Goal: Transaction & Acquisition: Purchase product/service

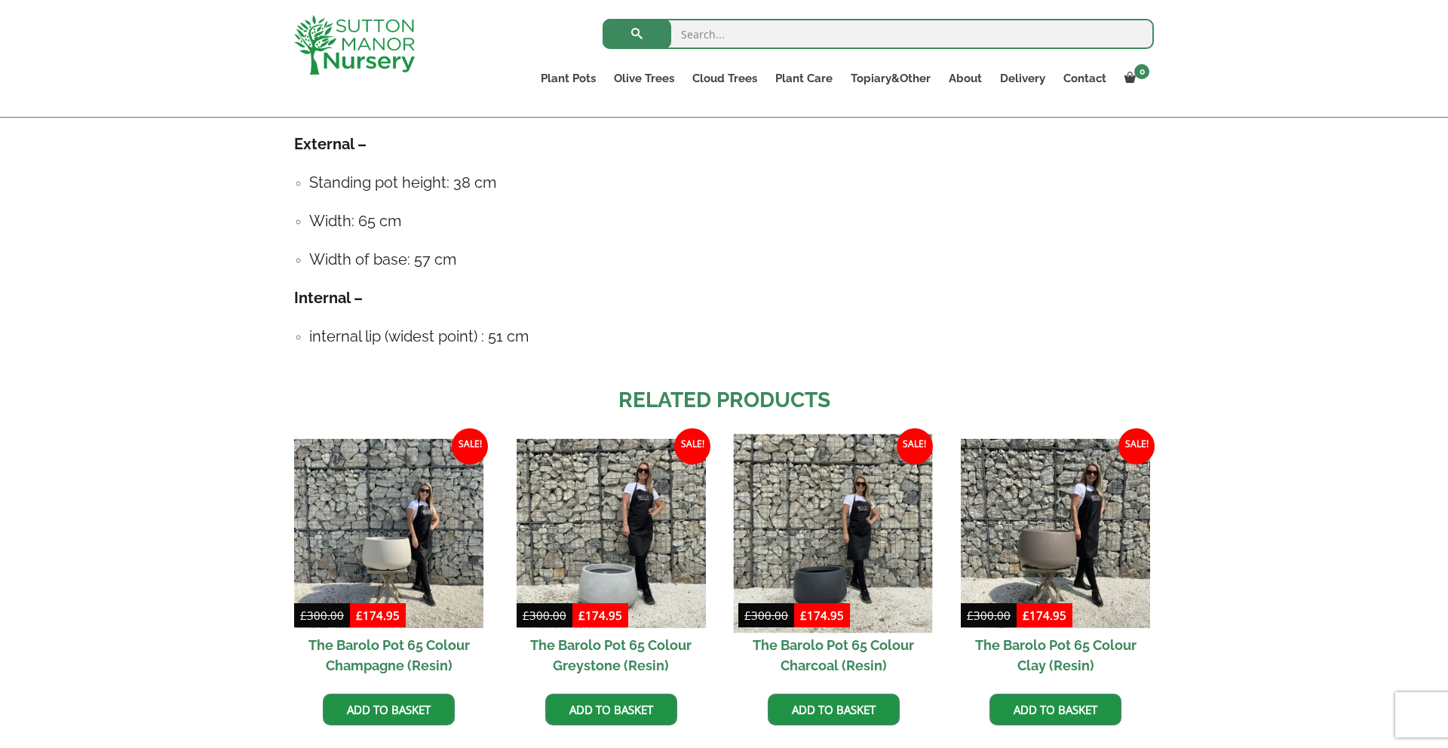
scroll to position [927, 0]
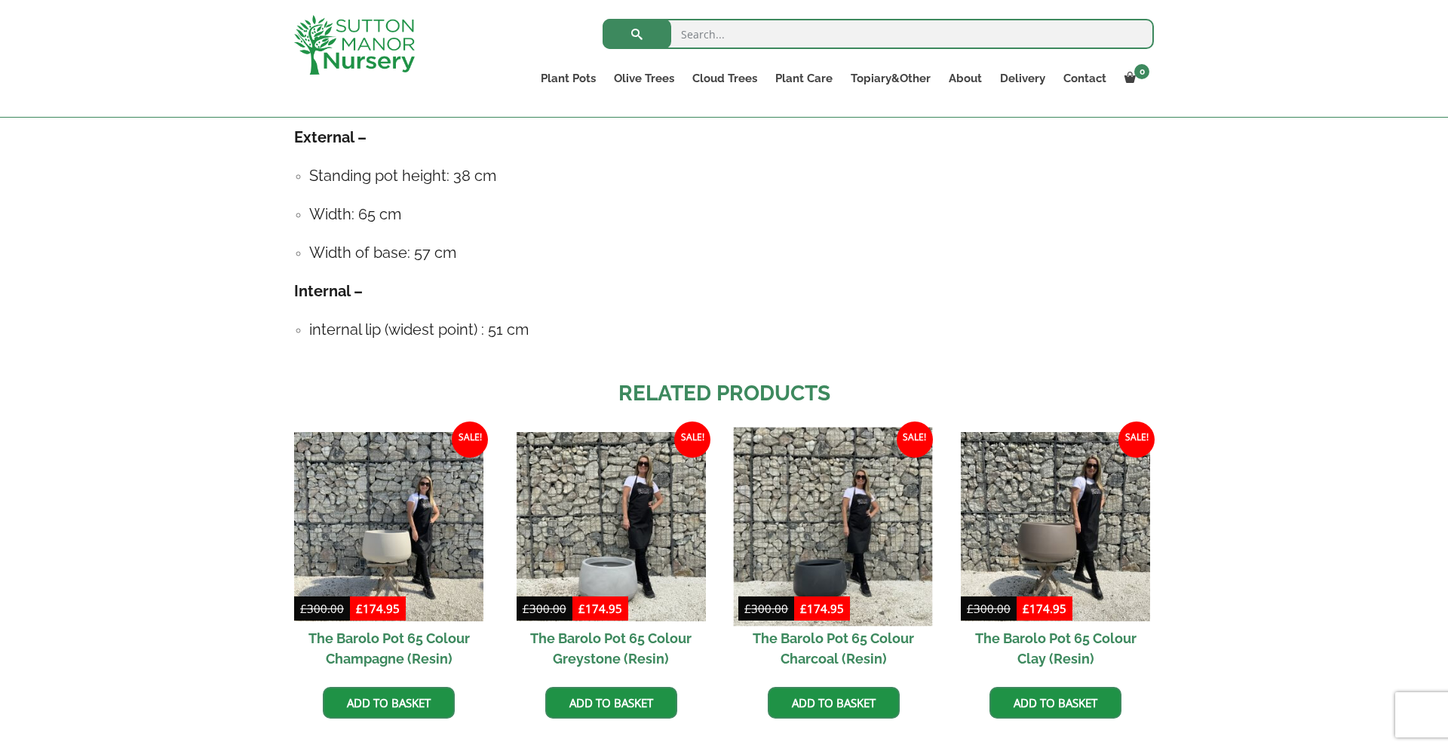
click at [854, 542] on img at bounding box center [833, 526] width 199 height 199
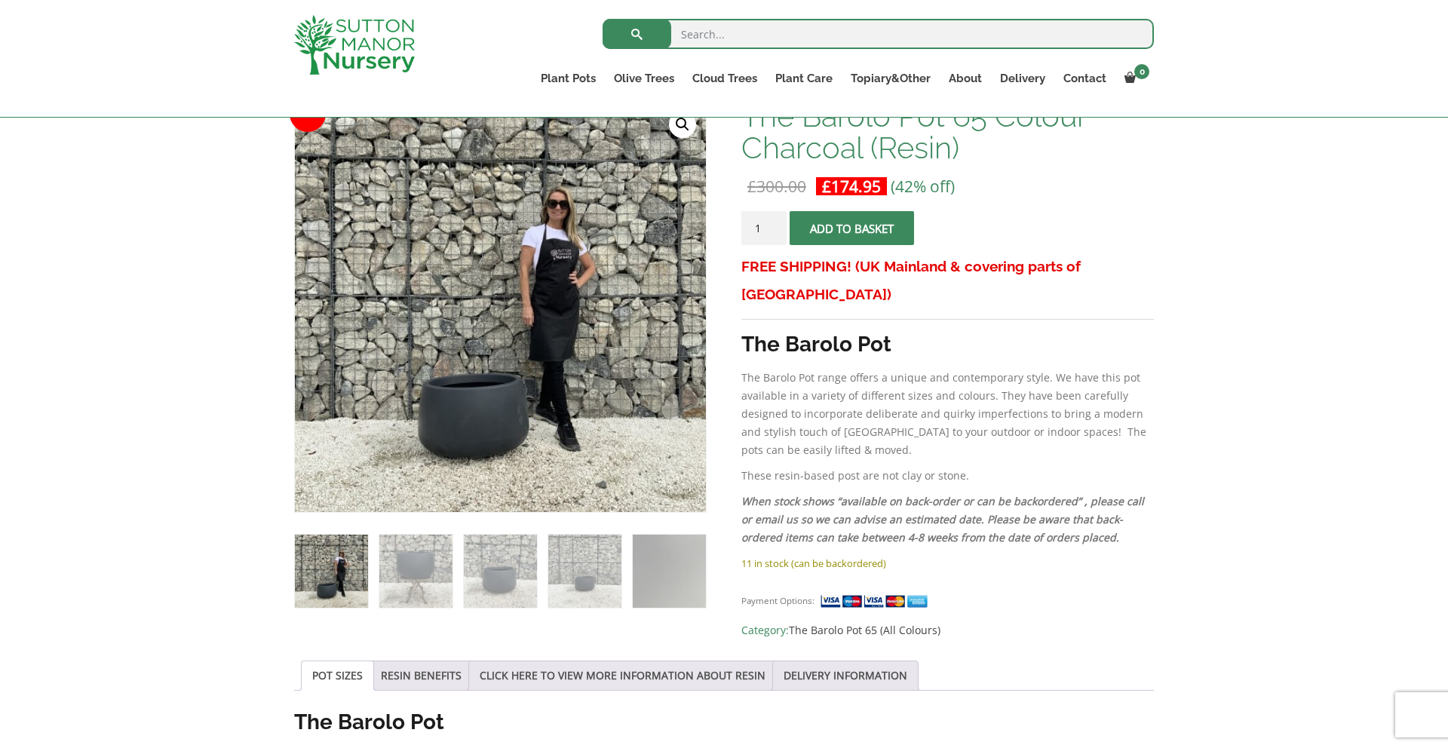
scroll to position [981, 0]
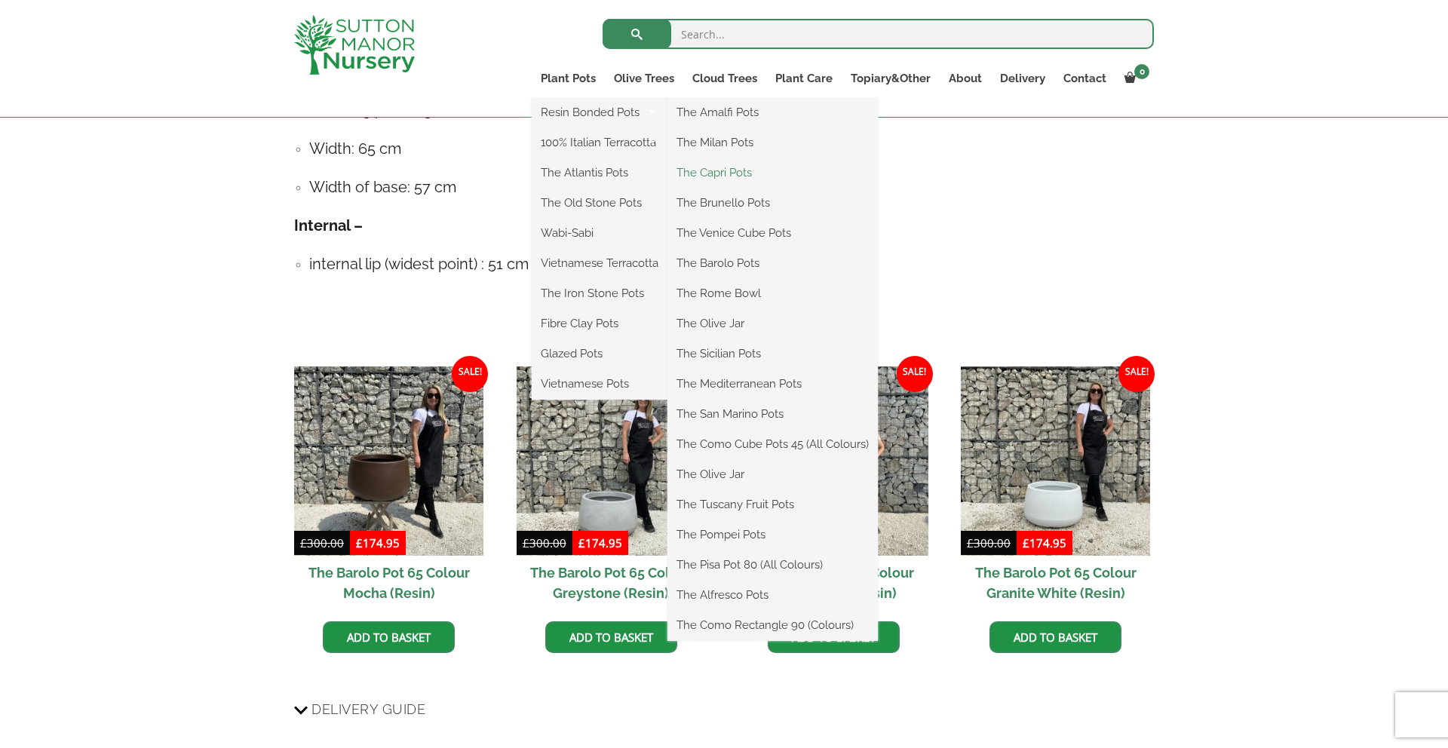
click at [721, 170] on link "The Capri Pots" at bounding box center [773, 172] width 210 height 23
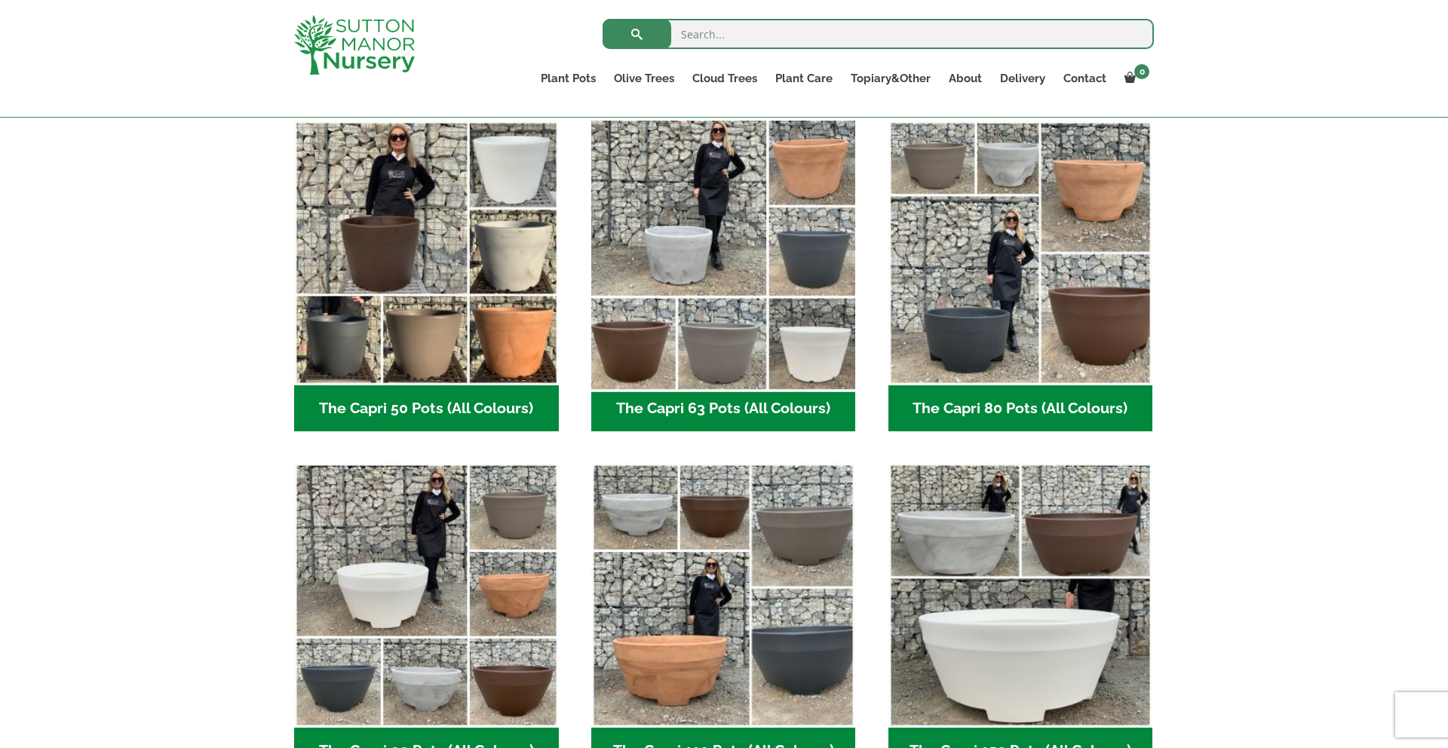
scroll to position [401, 0]
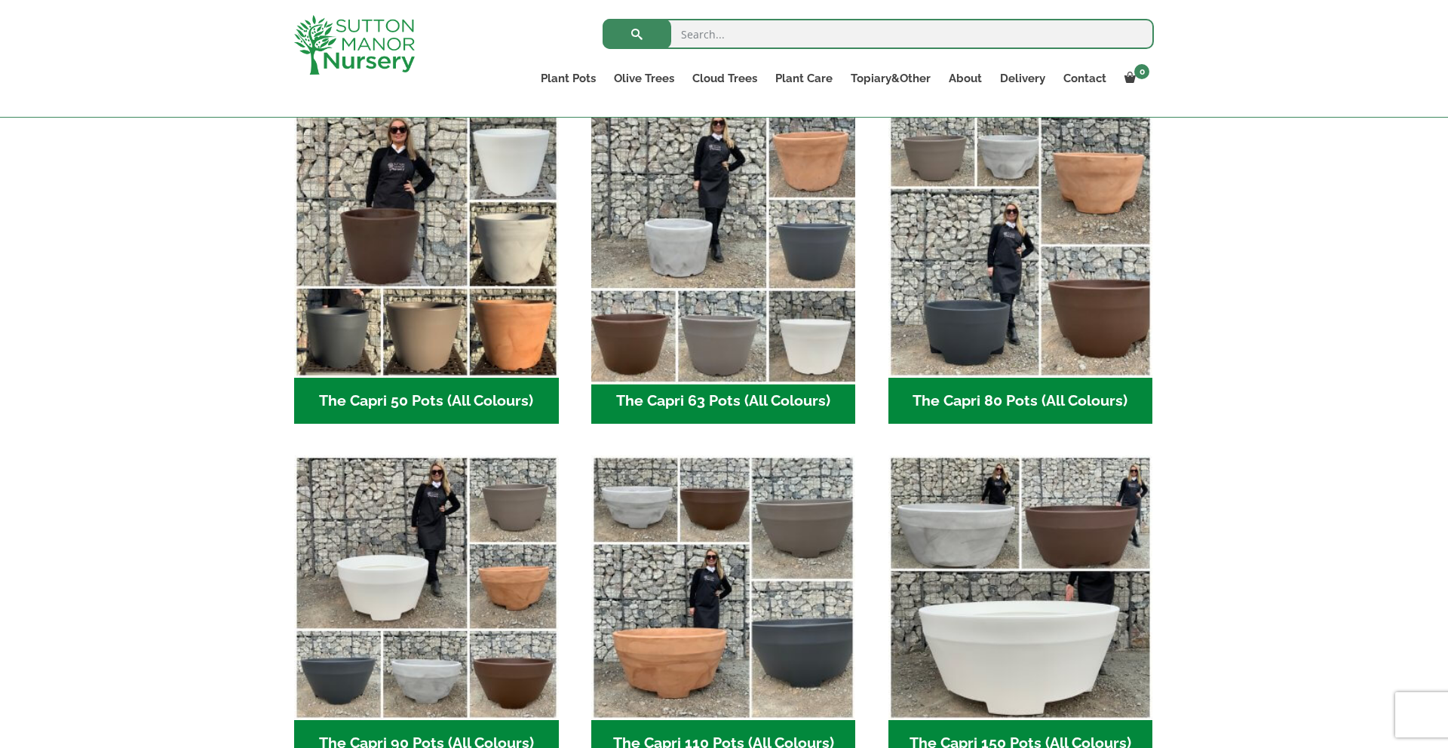
click at [758, 287] on img "Visit product category The Capri 63 Pots (All Colours)" at bounding box center [724, 245] width 278 height 278
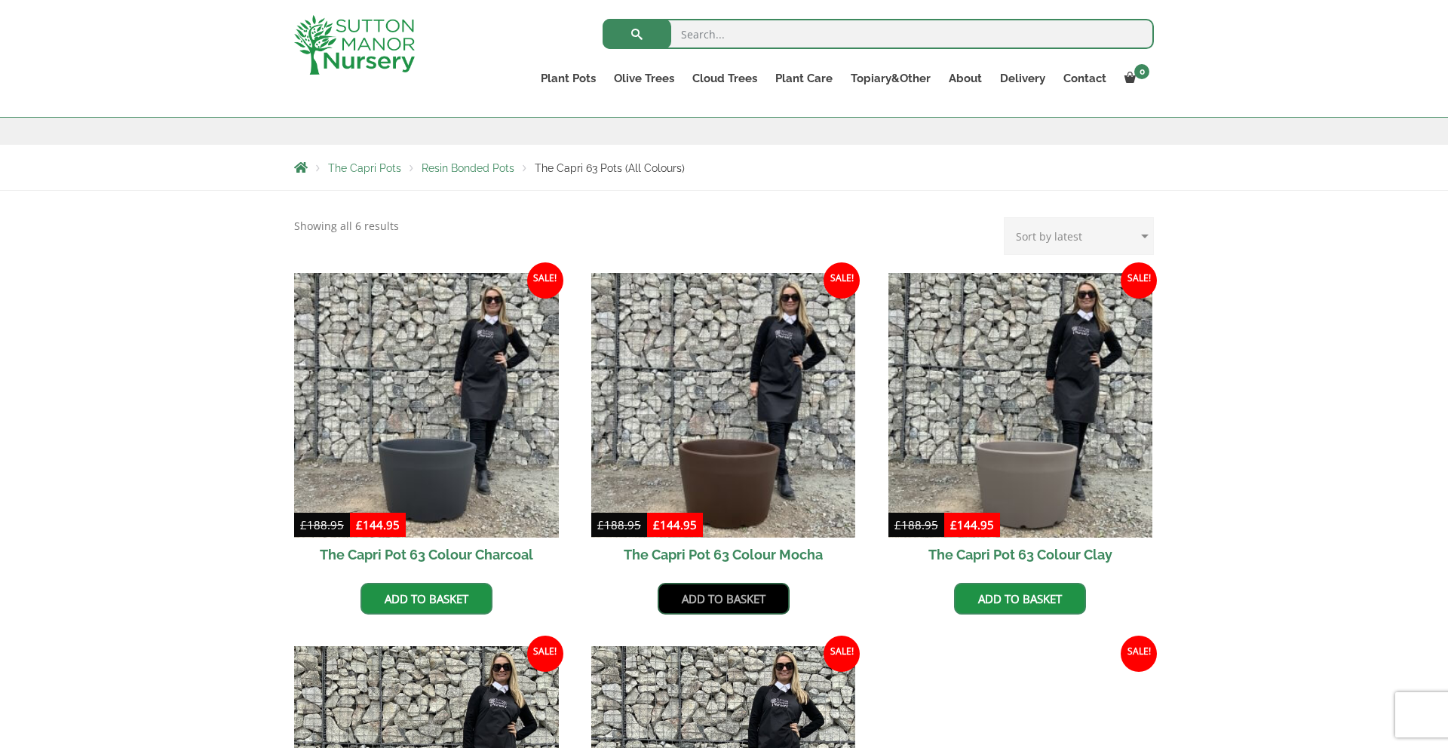
scroll to position [275, 0]
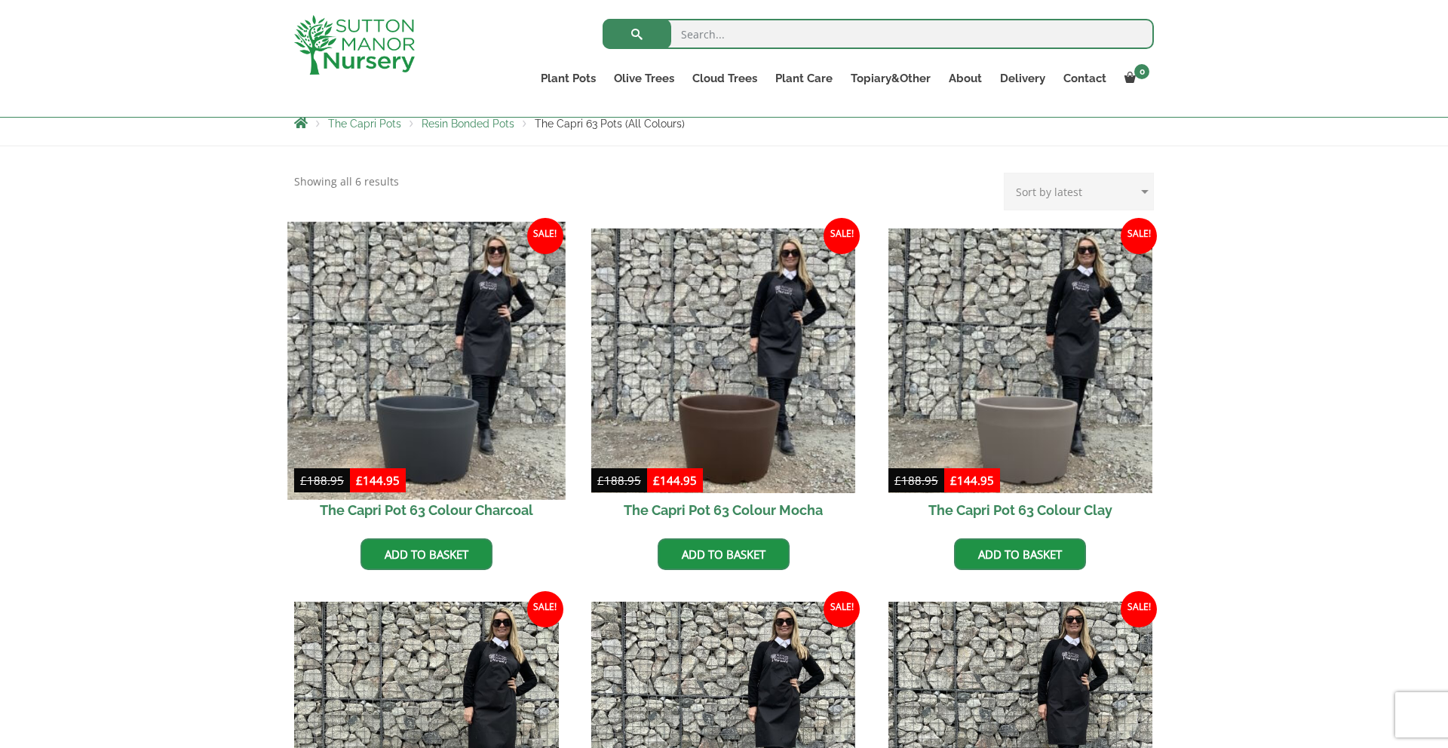
click at [493, 386] on img at bounding box center [426, 361] width 278 height 278
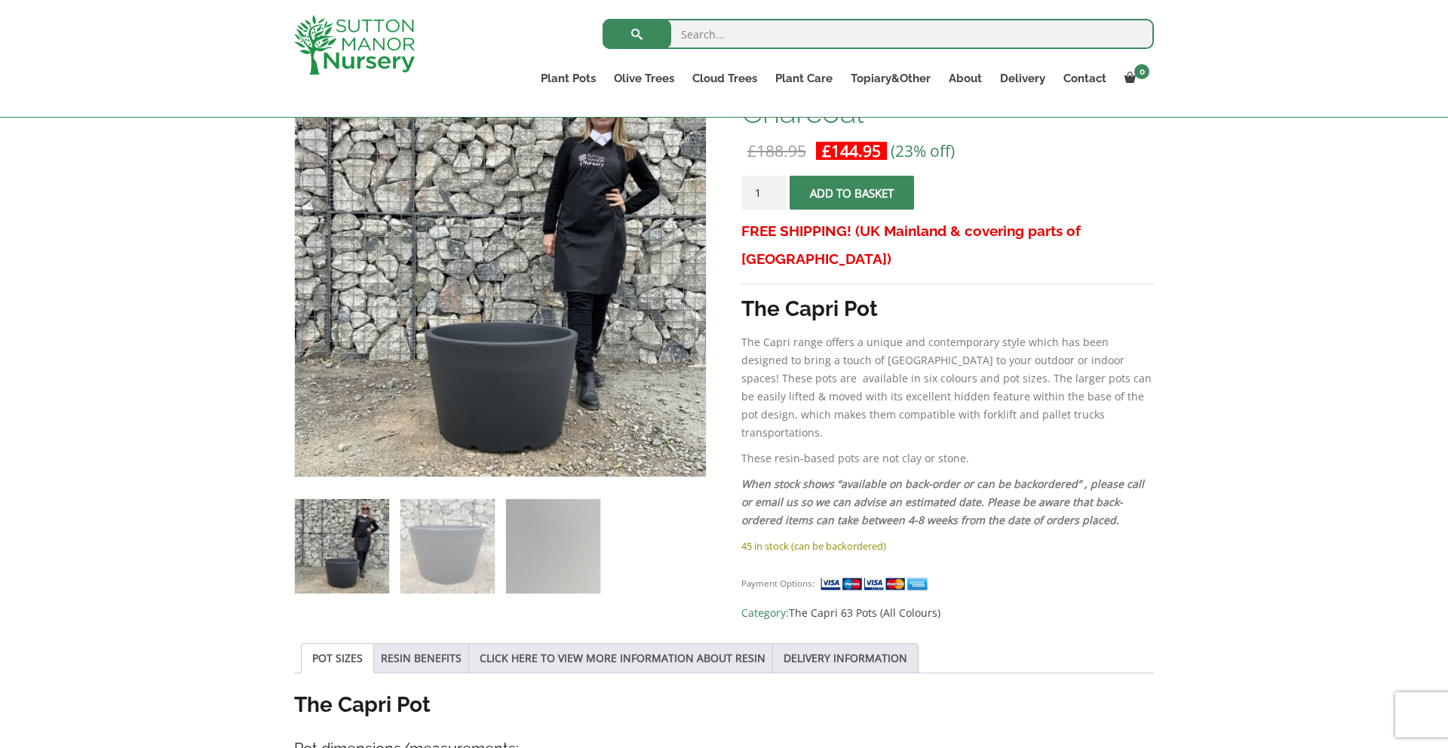
scroll to position [300, 0]
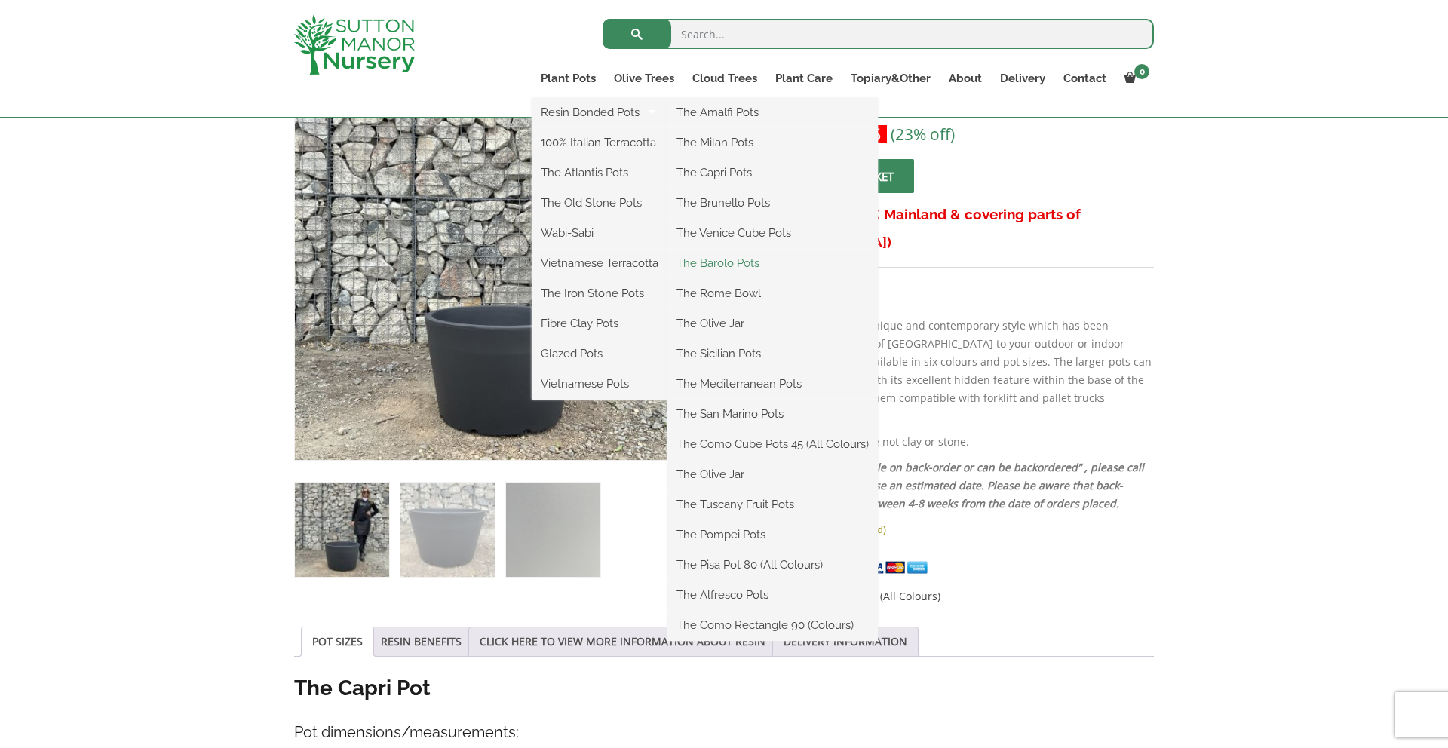
click at [746, 259] on link "The Barolo Pots" at bounding box center [773, 263] width 210 height 23
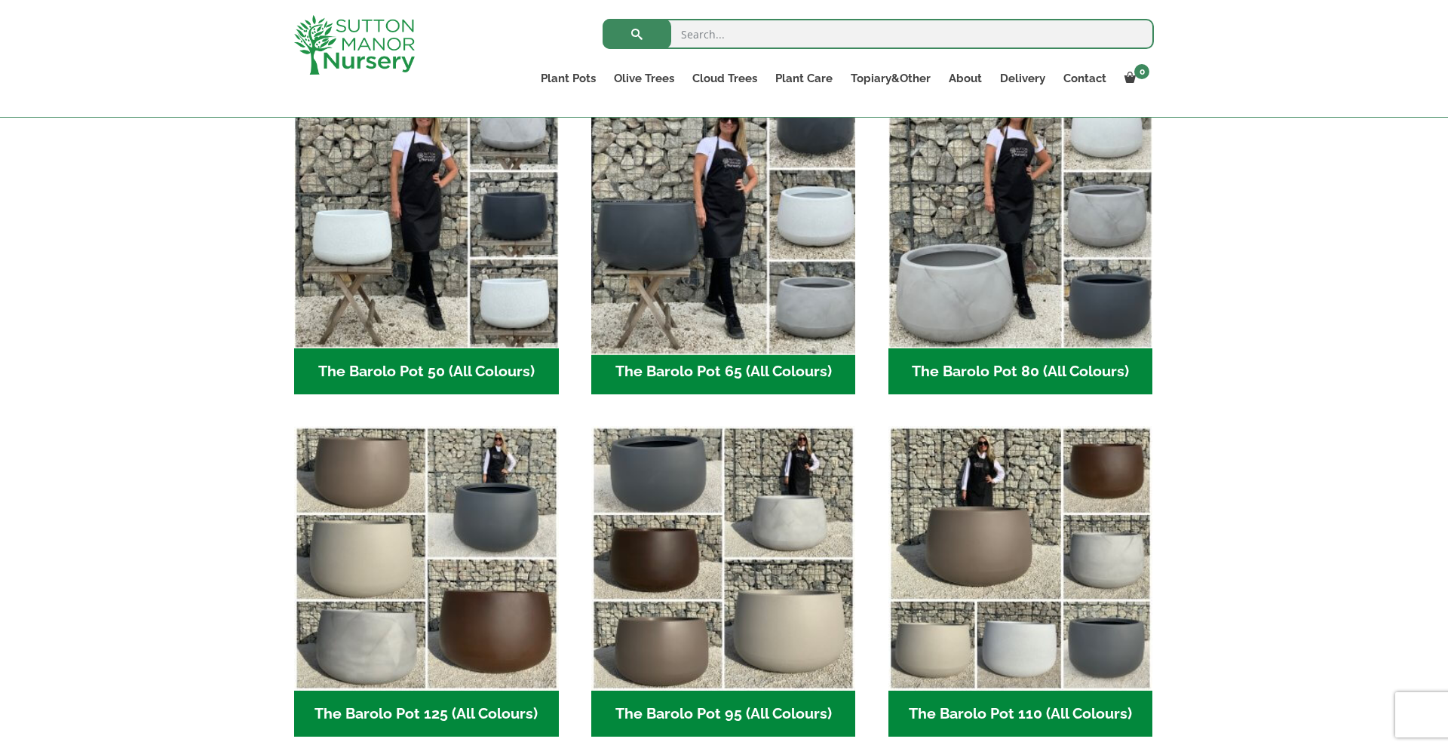
scroll to position [429, 0]
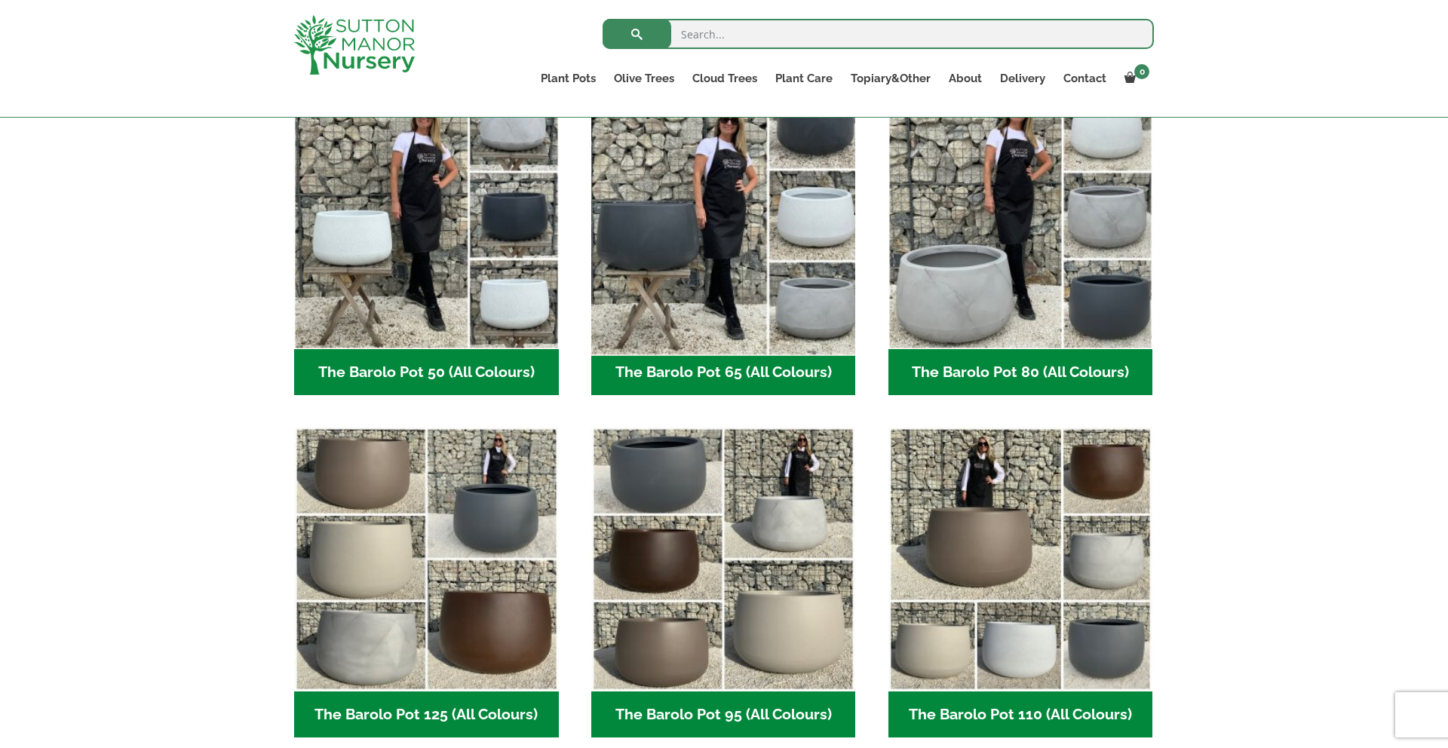
click at [714, 275] on img "Visit product category The Barolo Pot 65 (All Colours)" at bounding box center [724, 217] width 278 height 278
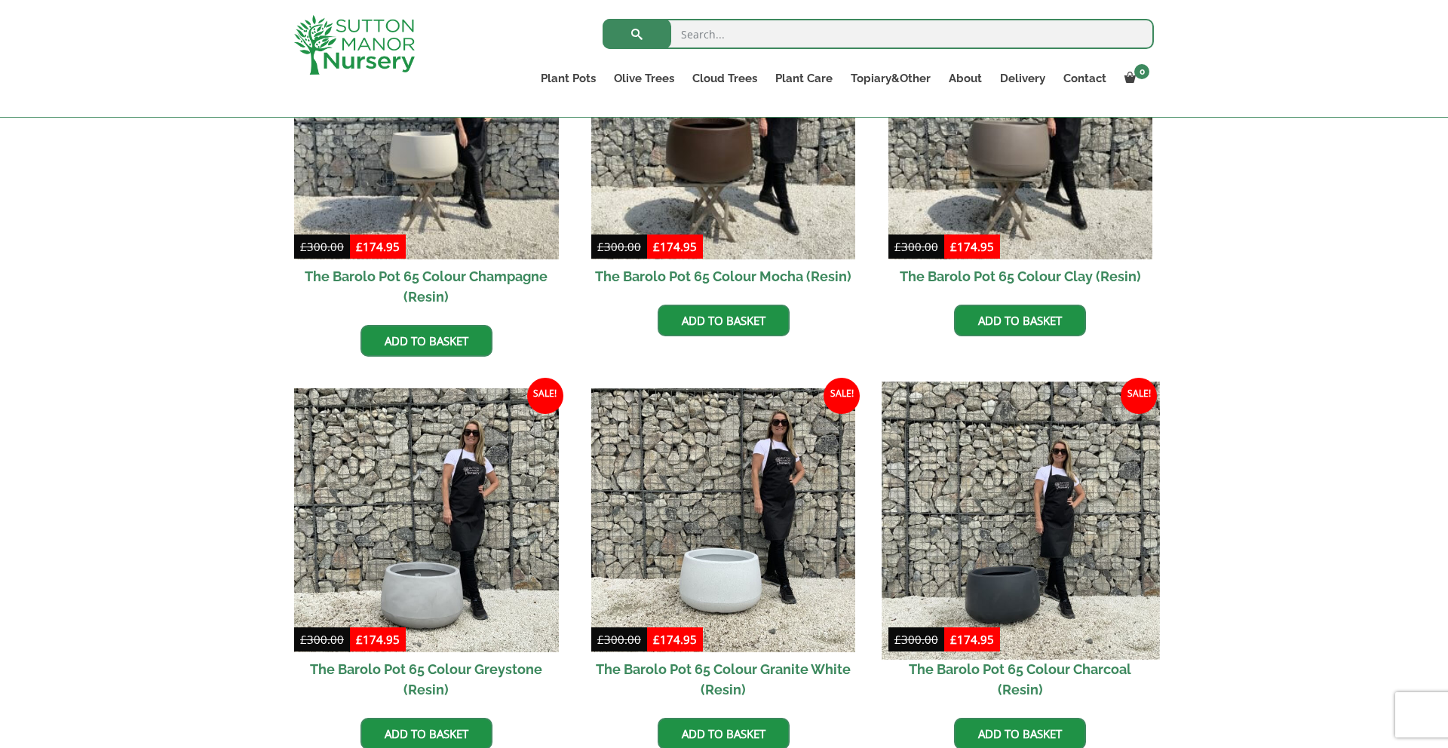
scroll to position [543, 0]
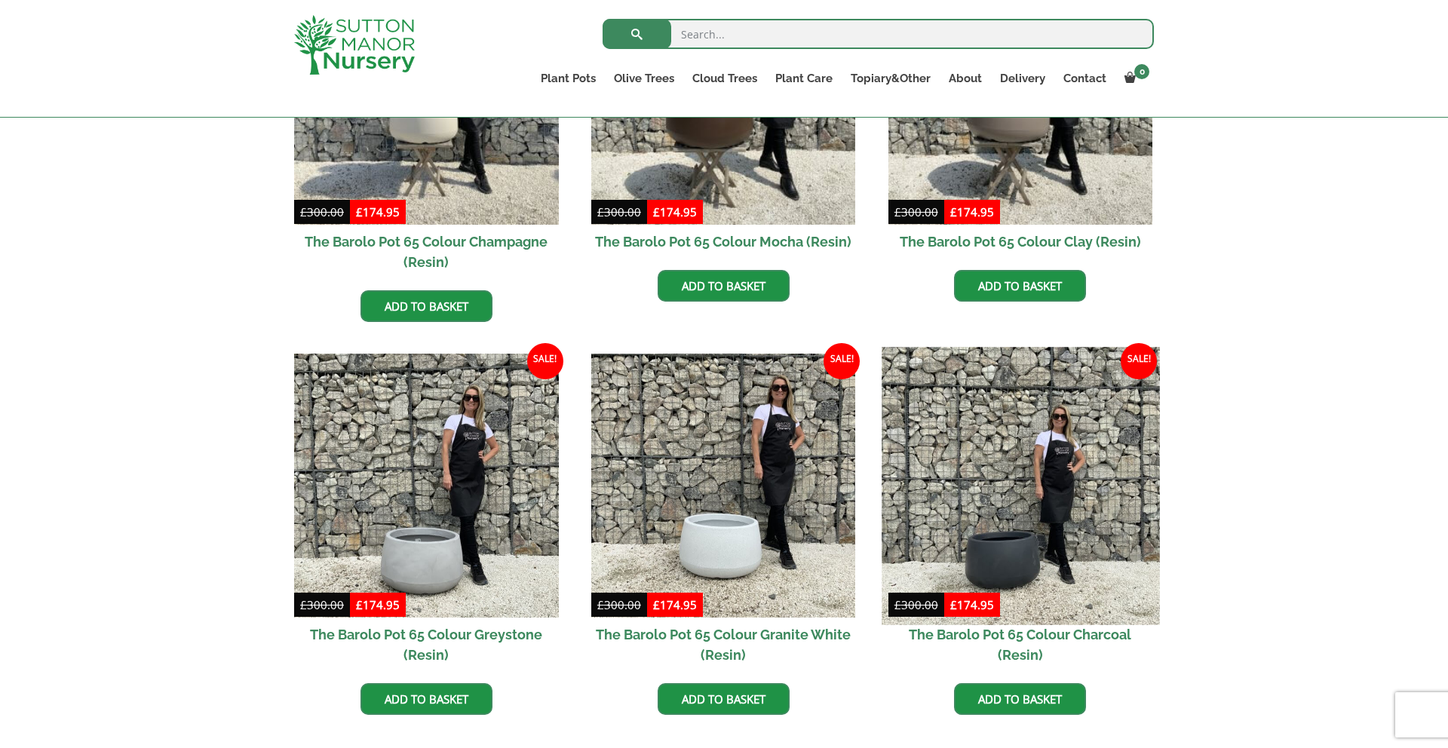
click at [996, 488] on img at bounding box center [1021, 486] width 278 height 278
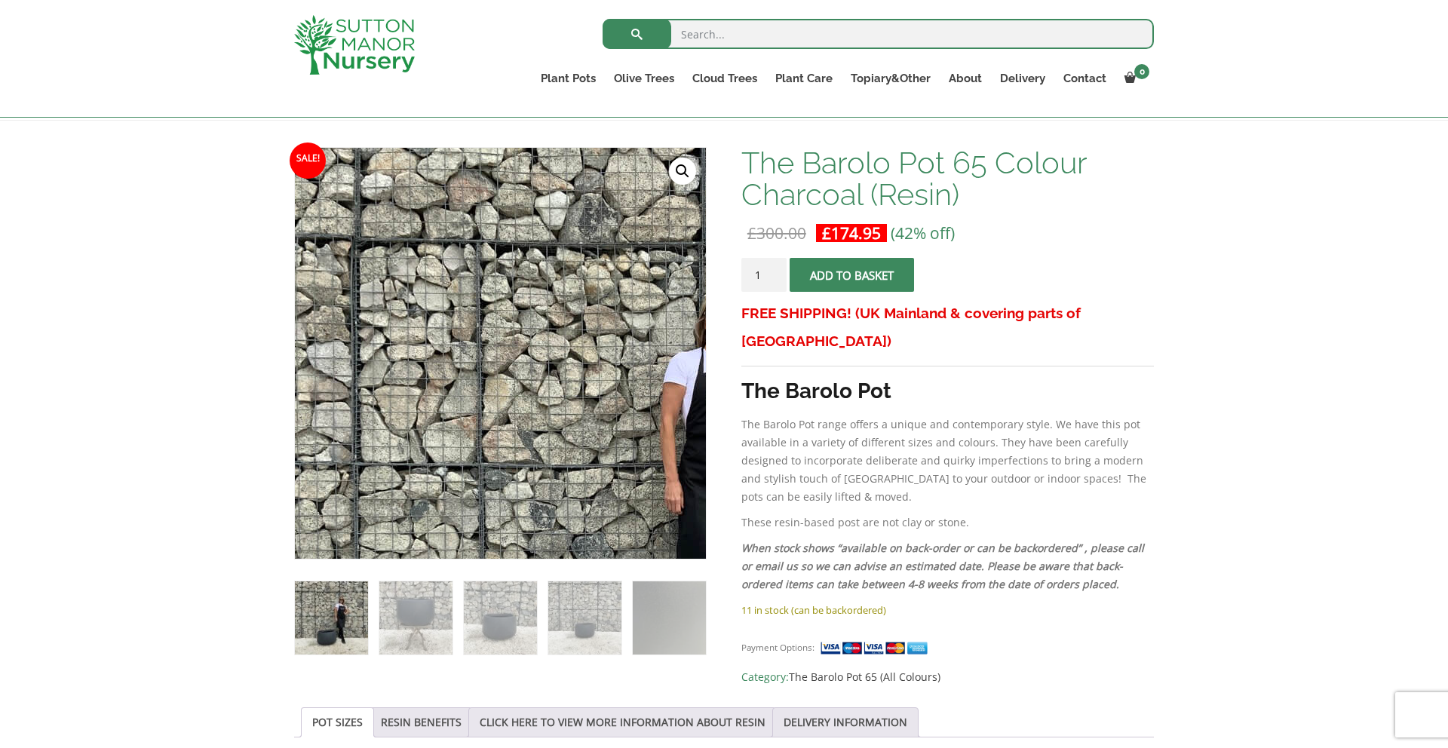
scroll to position [315, 0]
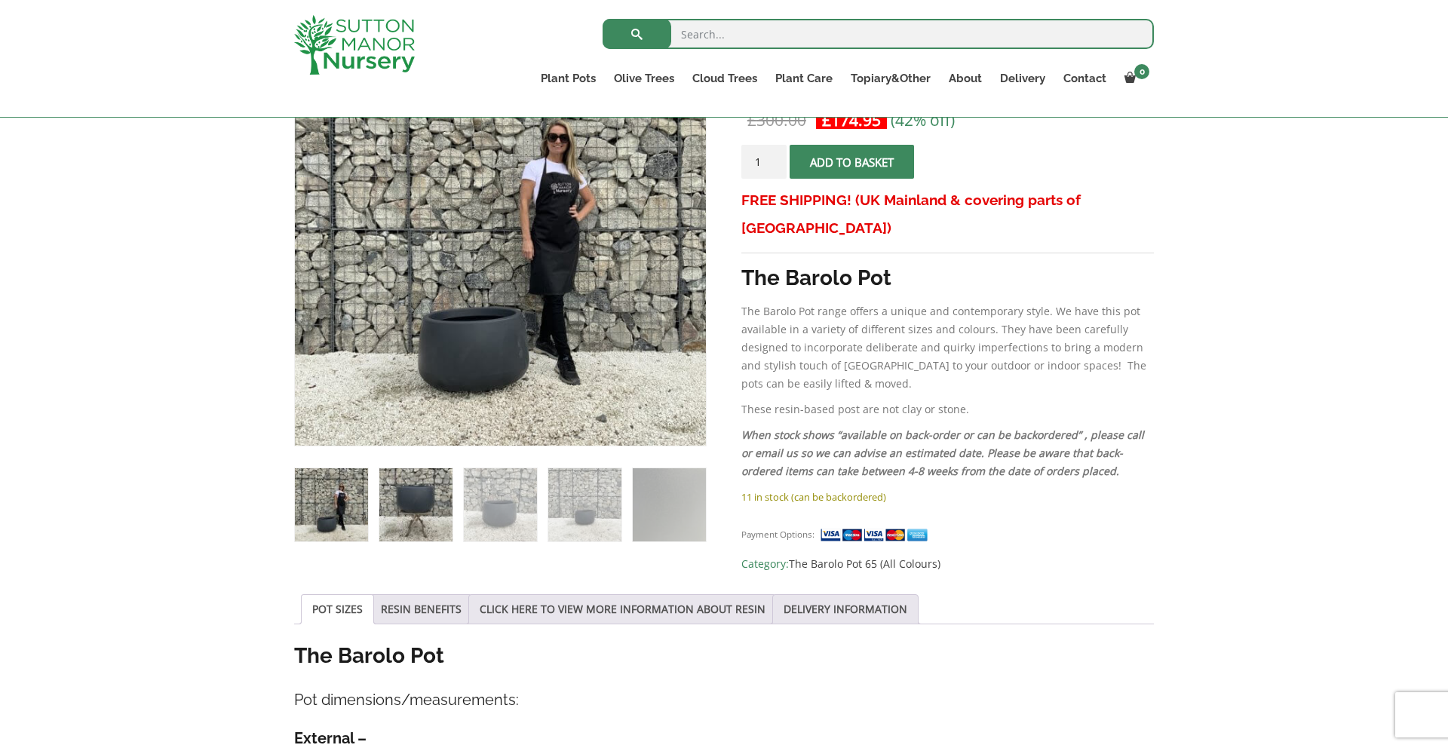
click at [419, 494] on img at bounding box center [415, 504] width 73 height 73
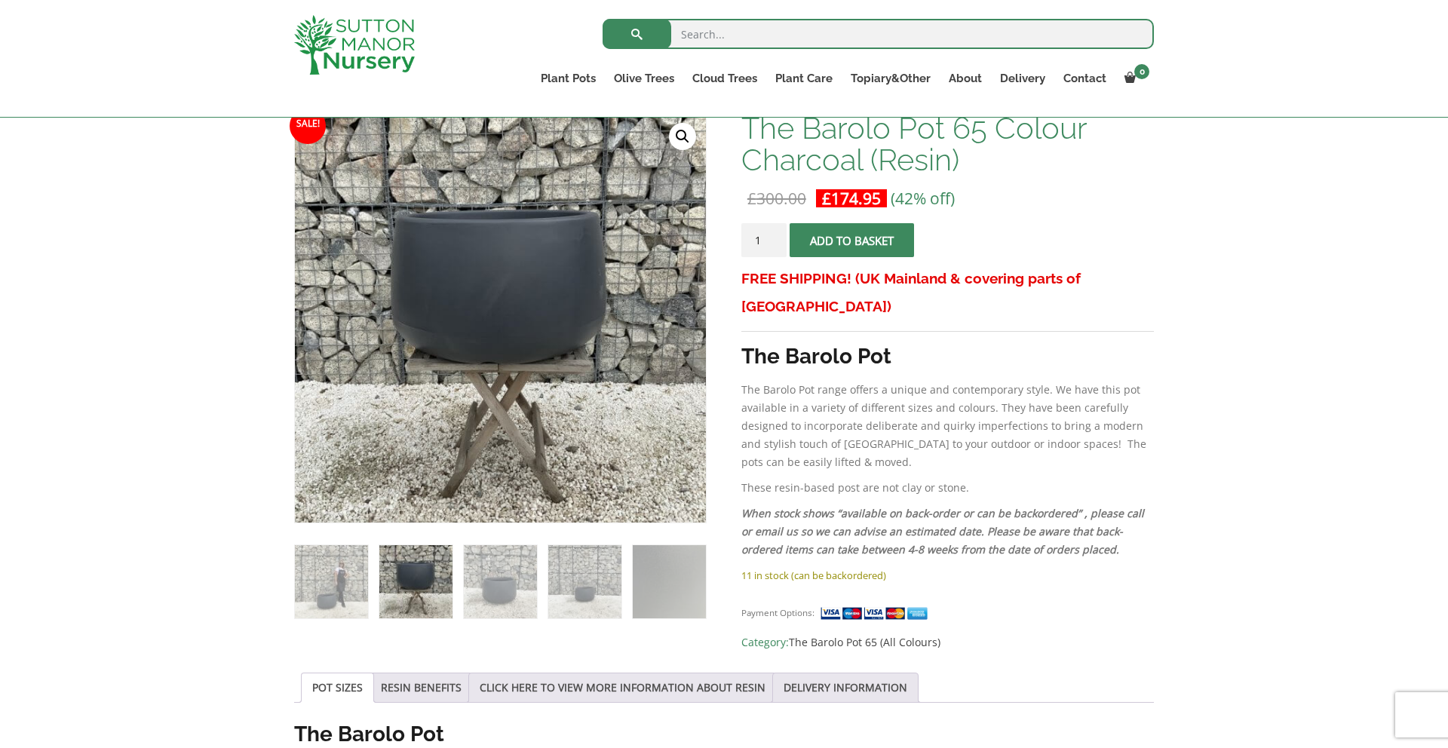
scroll to position [230, 0]
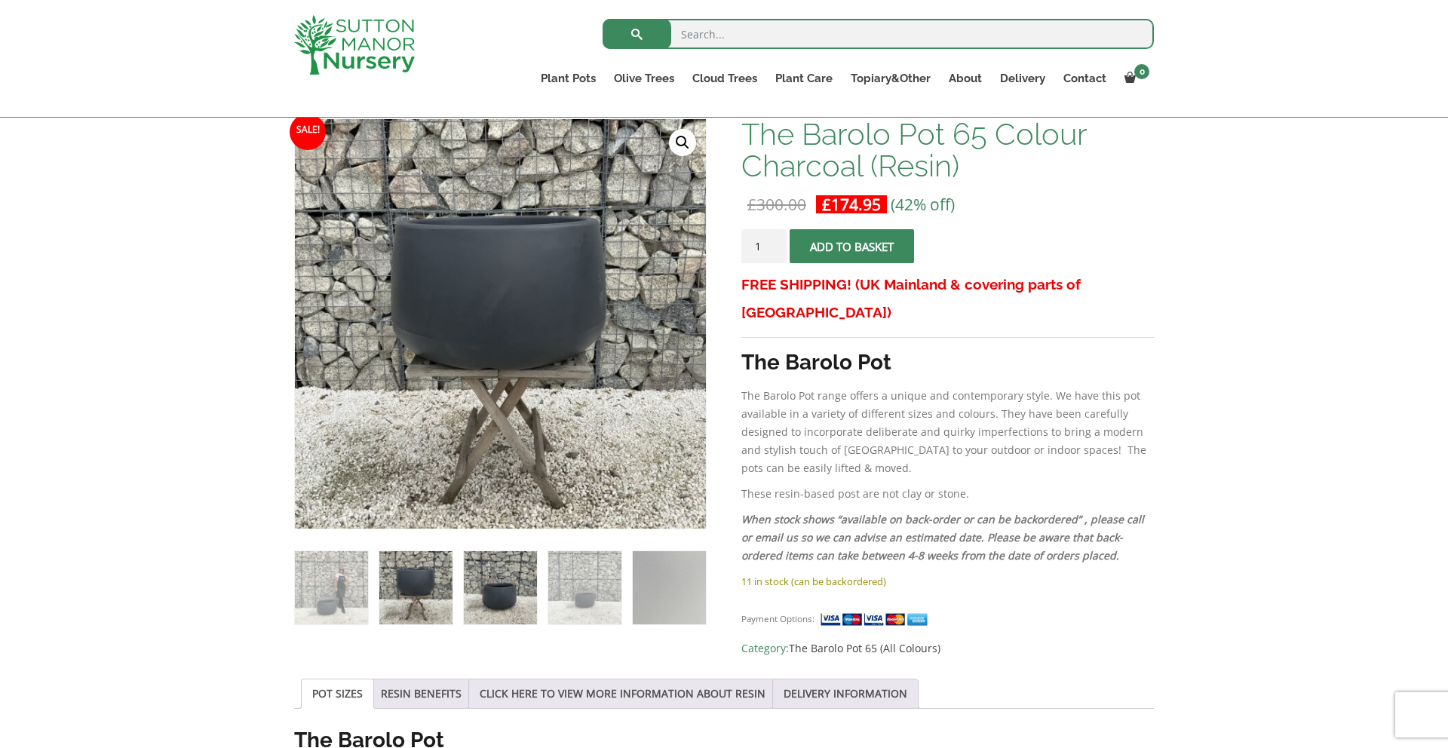
click at [499, 594] on img at bounding box center [500, 587] width 73 height 73
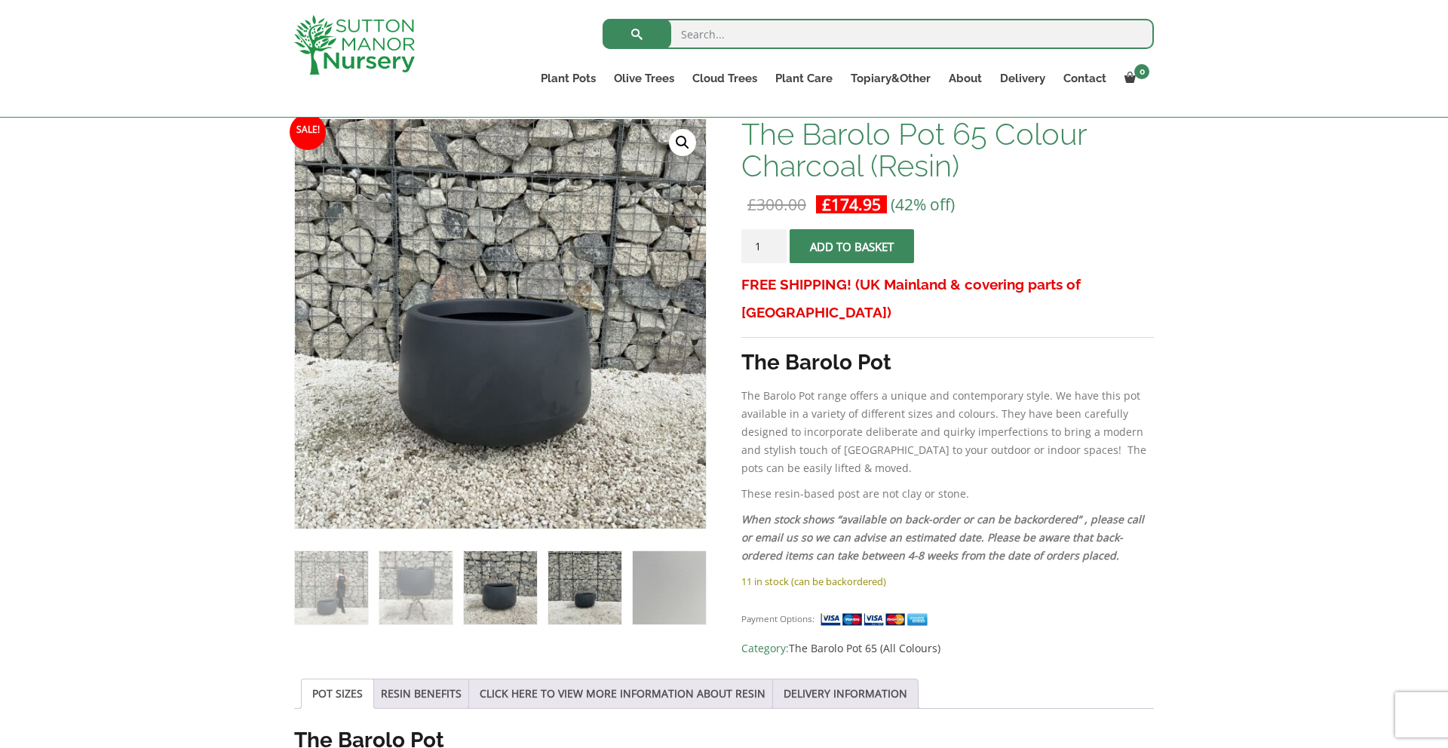
click at [563, 603] on img at bounding box center [584, 587] width 73 height 73
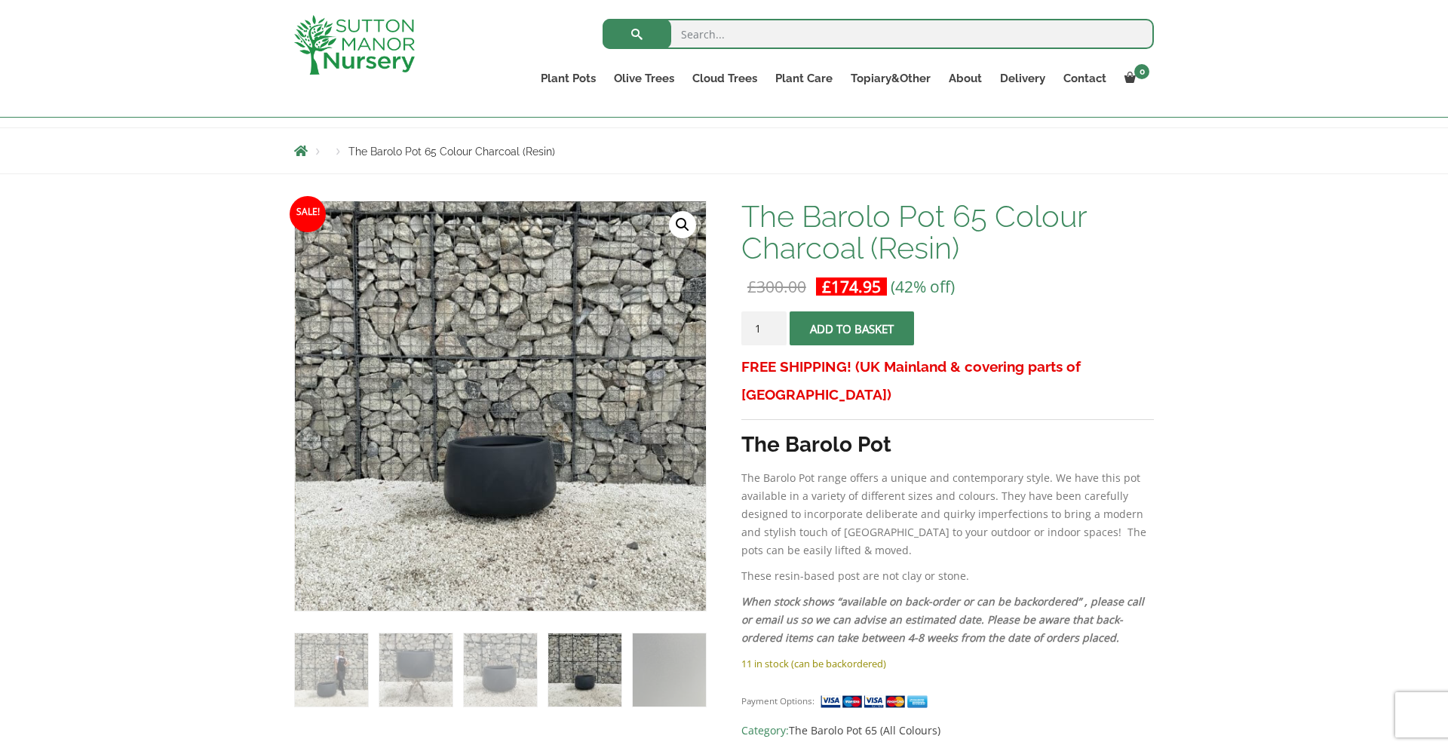
scroll to position [149, 0]
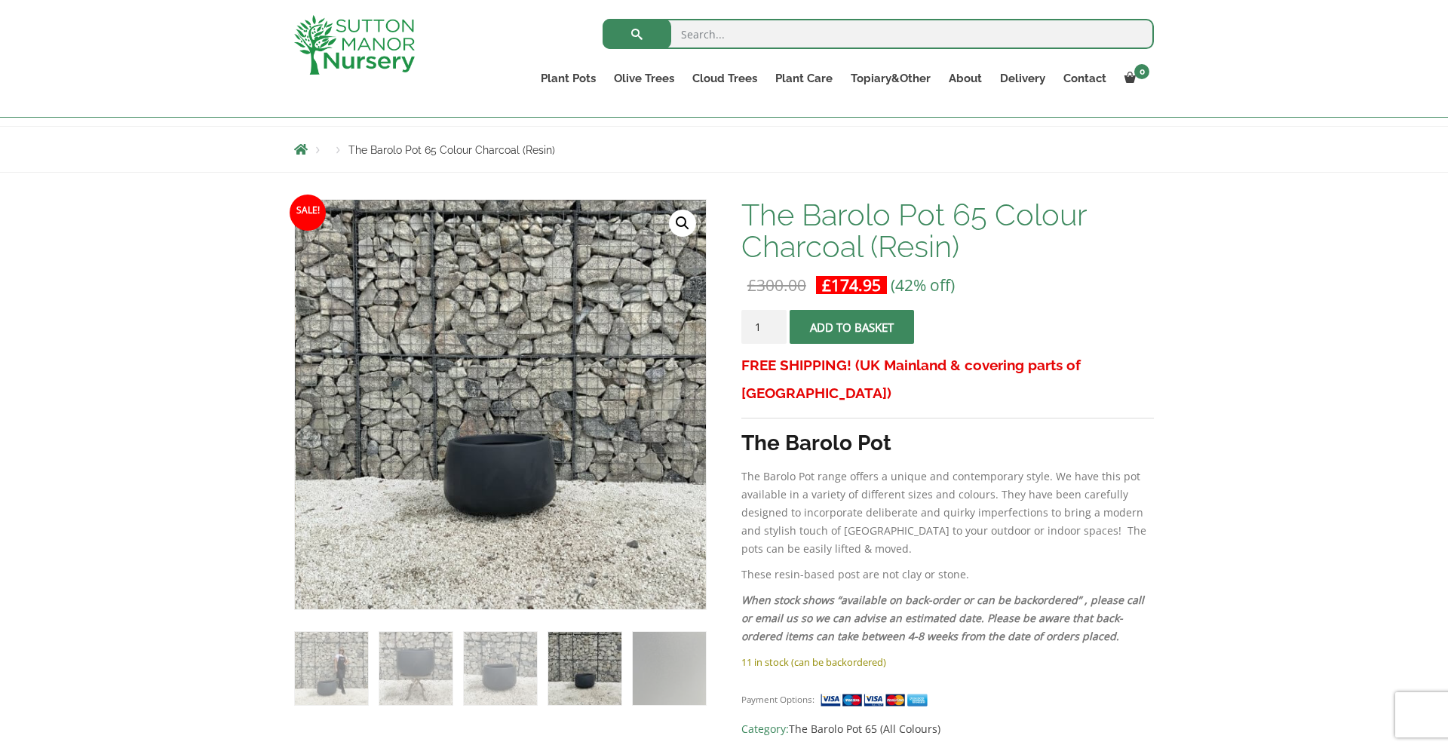
click at [771, 328] on input "1" at bounding box center [764, 327] width 45 height 34
click at [777, 324] on input "2" at bounding box center [764, 327] width 45 height 34
type input "3"
click at [777, 324] on input "3" at bounding box center [764, 327] width 45 height 34
click at [852, 327] on span "submit" at bounding box center [852, 327] width 0 height 0
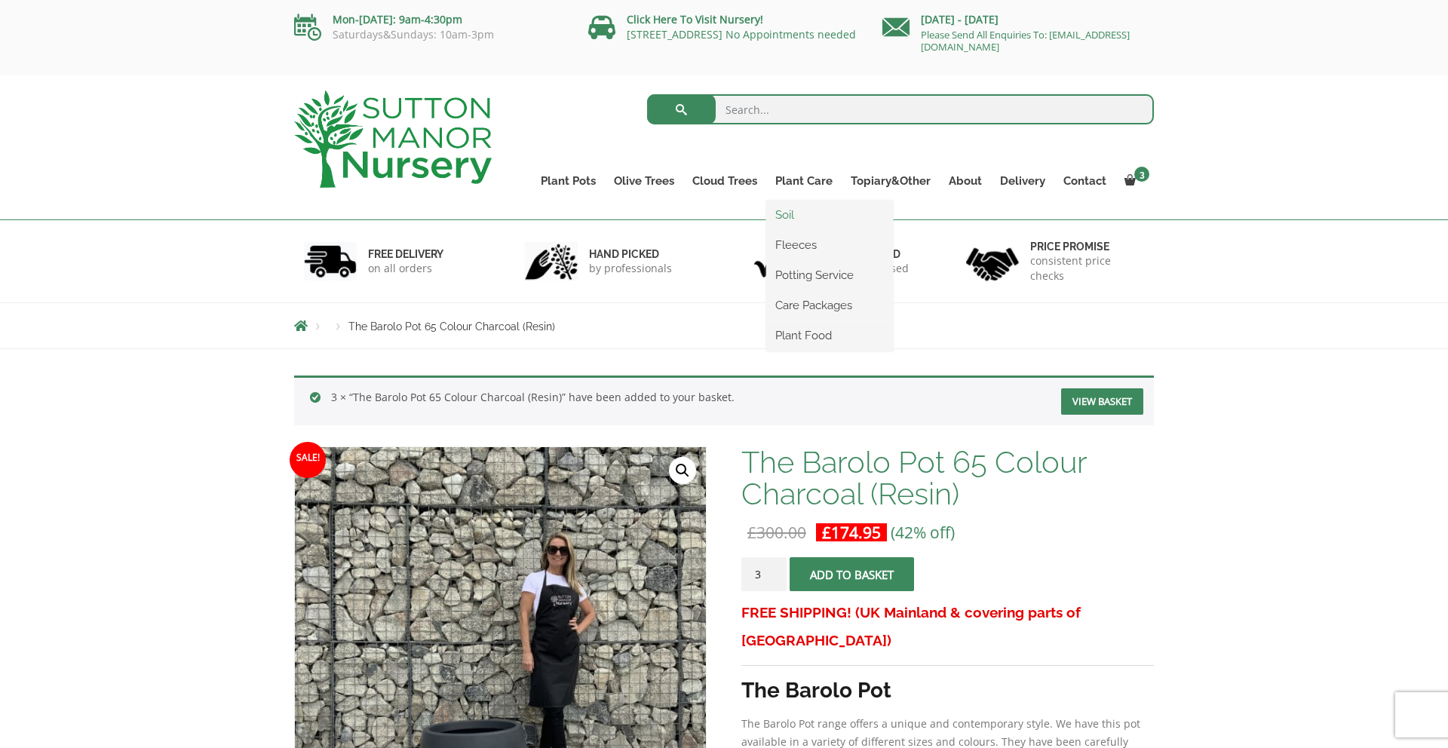
click at [794, 213] on link "Soil" at bounding box center [829, 215] width 127 height 23
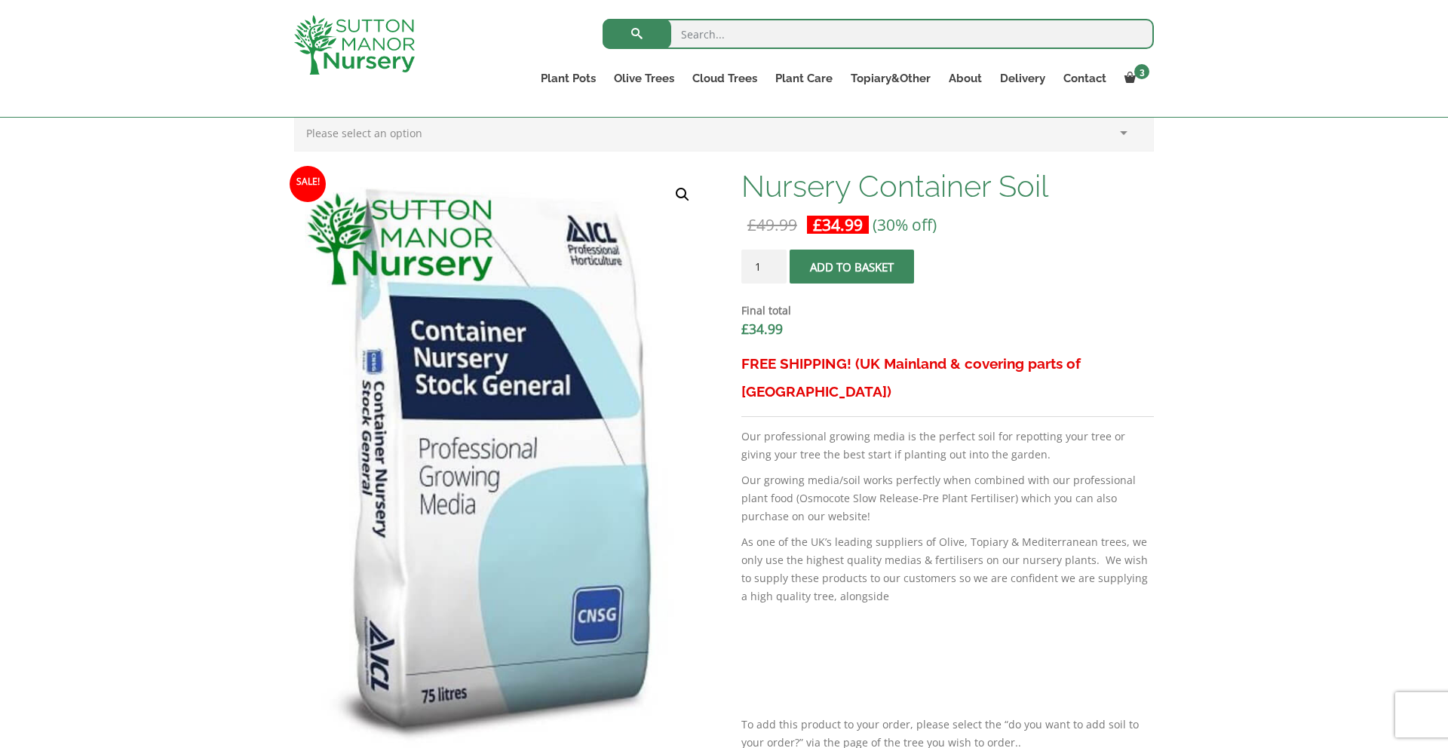
scroll to position [447, 0]
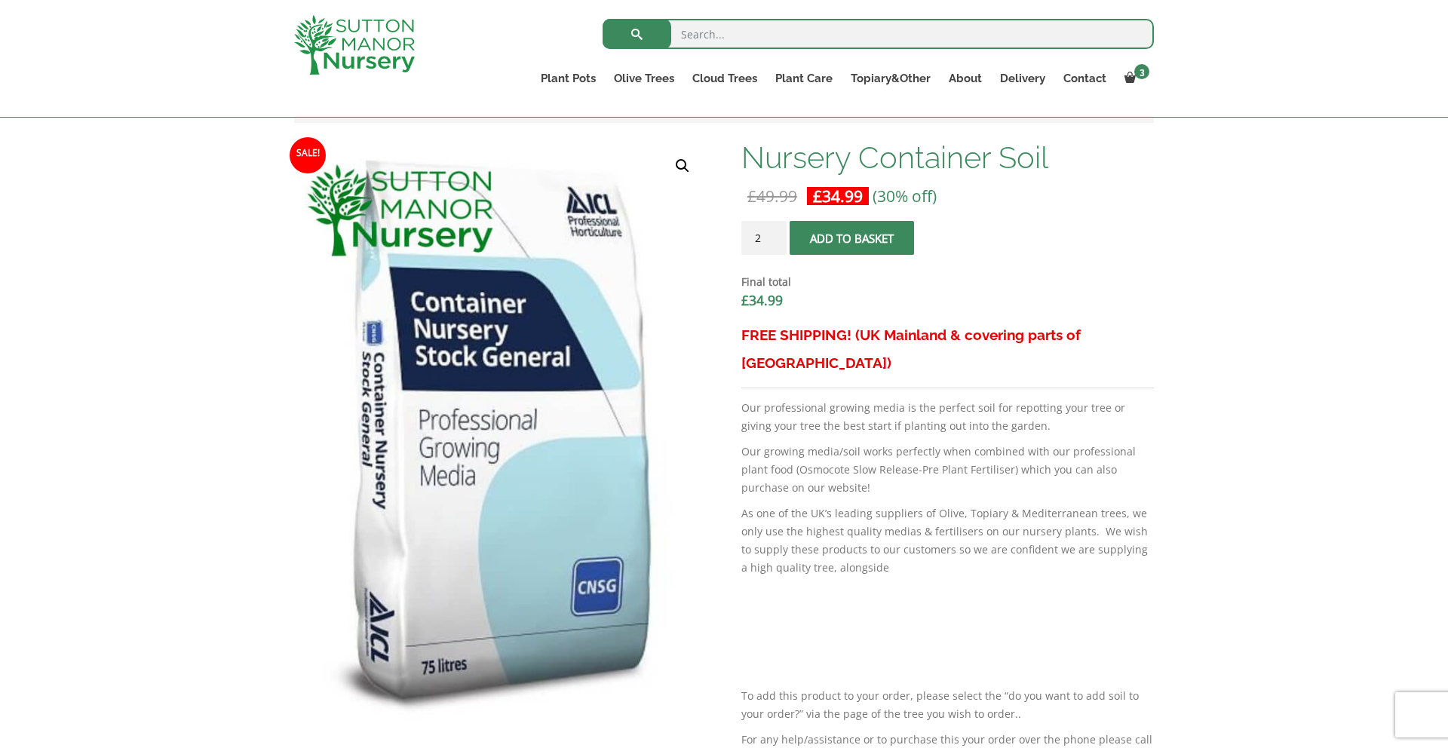
click at [775, 235] on input "2" at bounding box center [764, 238] width 45 height 34
type input "3"
click at [775, 235] on input "3" at bounding box center [764, 238] width 45 height 34
click at [852, 238] on span "submit" at bounding box center [852, 238] width 0 height 0
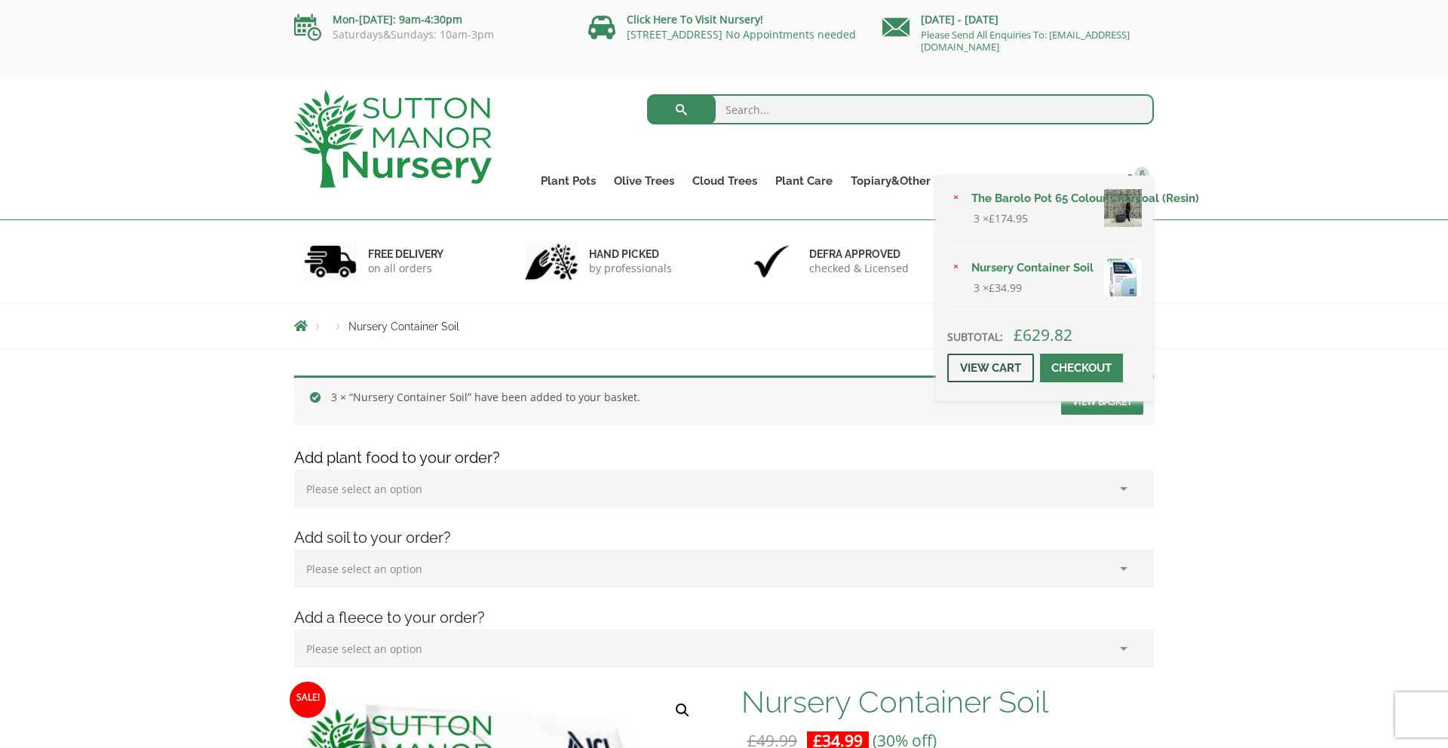
click at [998, 366] on link "View cart" at bounding box center [990, 368] width 87 height 29
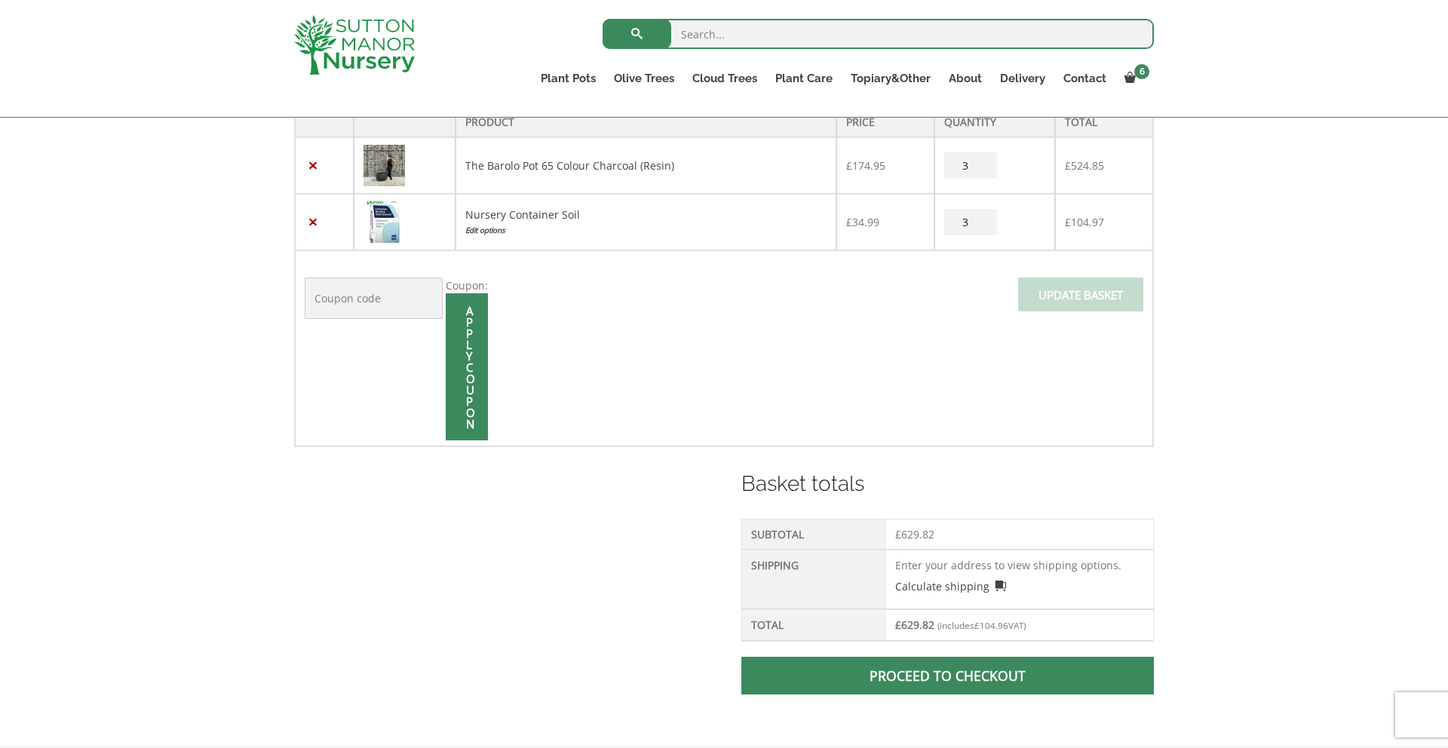
scroll to position [343, 0]
drag, startPoint x: 896, startPoint y: 626, endPoint x: 936, endPoint y: 625, distance: 40.0
click at [936, 625] on td "£ 629.82 (includes £ 104.96 VAT)" at bounding box center [1019, 624] width 267 height 32
click at [1341, 582] on div "Product Price Quantity Total × The Barolo Pot 65 Colour Charcoal (Resin) £ 174.…" at bounding box center [724, 411] width 1448 height 666
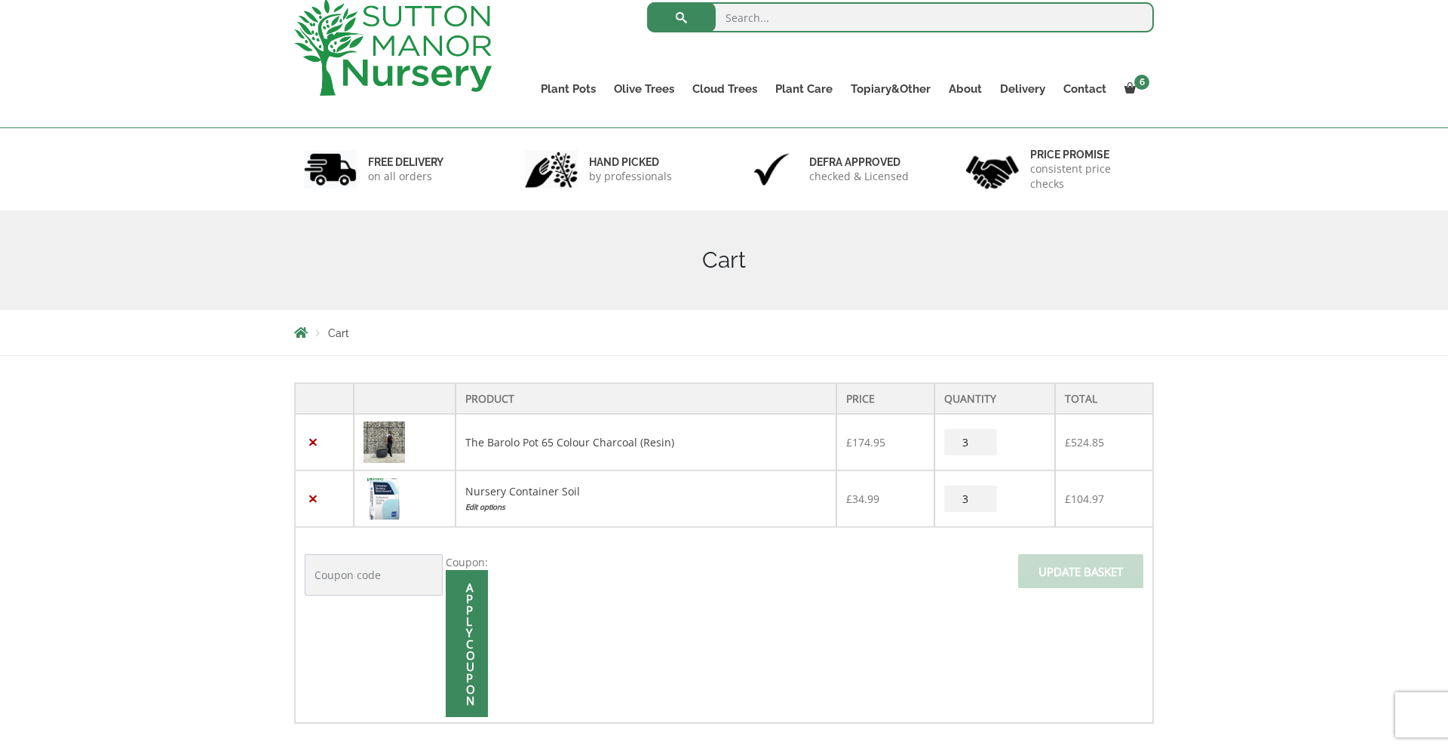
scroll to position [0, 0]
